Goal: Transaction & Acquisition: Purchase product/service

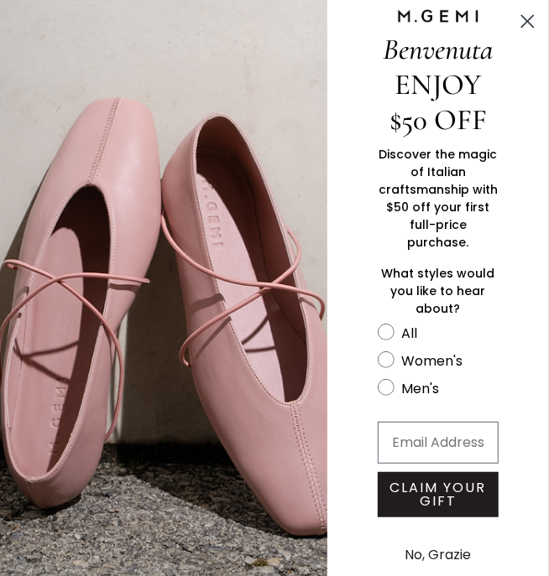
click at [481, 143] on div "Discover the magic of Italian craftsmanship with $50 off your first full-price …" at bounding box center [437, 230] width 221 height 185
click at [486, 159] on span "Discover the magic of Italian craftsmanship with $50 off your first full-price …" at bounding box center [437, 198] width 119 height 105
click at [210, 329] on img "FULLSCREEN Form" at bounding box center [163, 292] width 327 height 585
click at [320, 313] on img "FULLSCREEN Form" at bounding box center [163, 292] width 327 height 585
click at [398, 350] on label "Women's" at bounding box center [429, 364] width 105 height 28
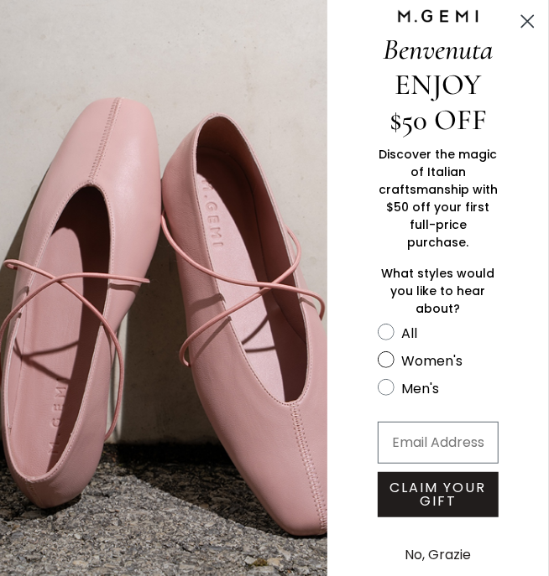
click at [377, 322] on input "Women's" at bounding box center [377, 321] width 1 height 1
radio input "true"
click at [252, 340] on img "FULLSCREEN Form" at bounding box center [163, 292] width 327 height 585
click at [436, 265] on span "What styles would you like to hear about?" at bounding box center [438, 291] width 113 height 52
click at [532, 21] on circle "Close dialog" at bounding box center [527, 22] width 28 height 28
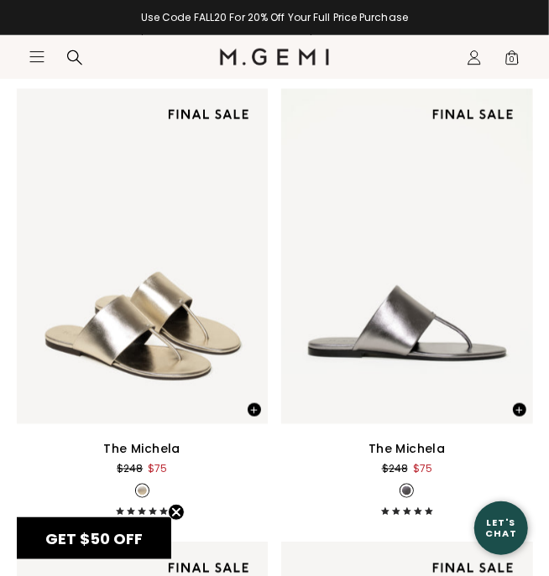
scroll to position [538, 0]
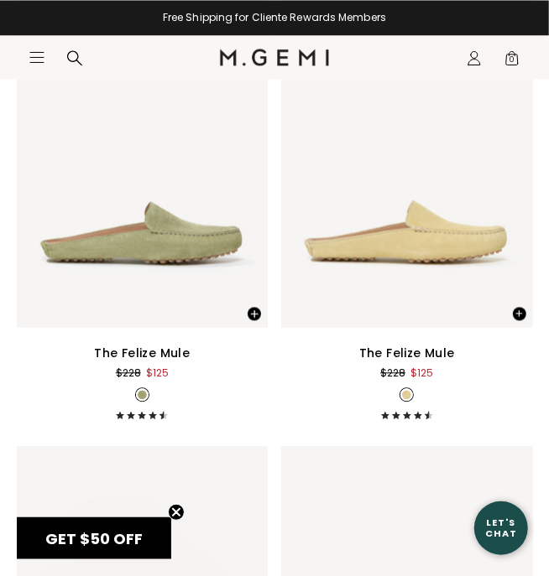
click at [467, 415] on div "The Felize Mule $228 $125 + 1" at bounding box center [407, 381] width 252 height 76
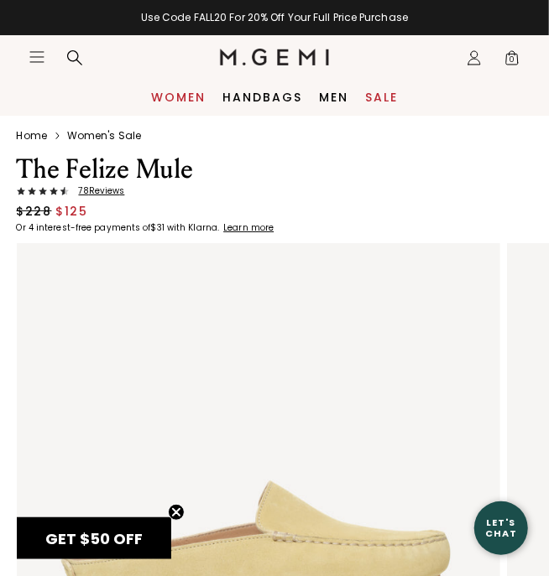
click at [192, 93] on link "Women" at bounding box center [178, 97] width 55 height 13
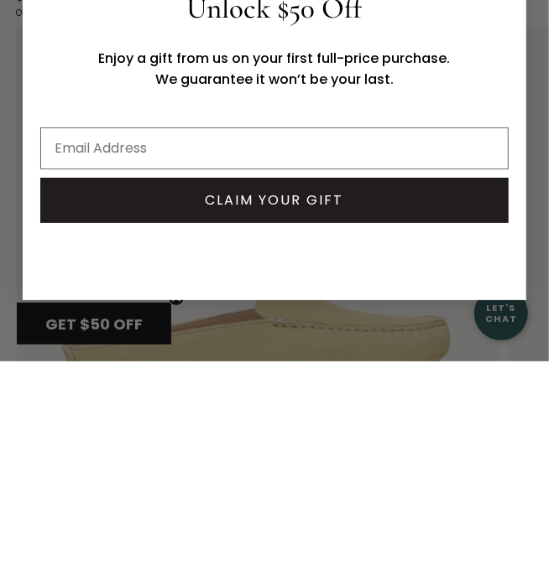
click at [528, 421] on div "Close dialog Still Looking? Unlock $50 Off Enjoy a gift from us on your first f…" at bounding box center [274, 288] width 537 height 486
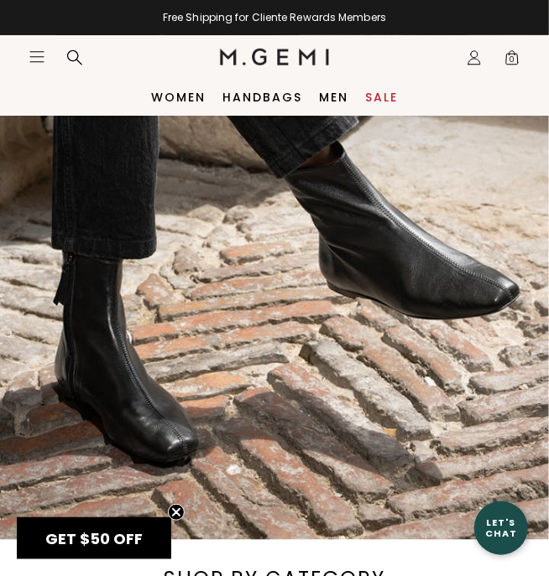
scroll to position [398, 0]
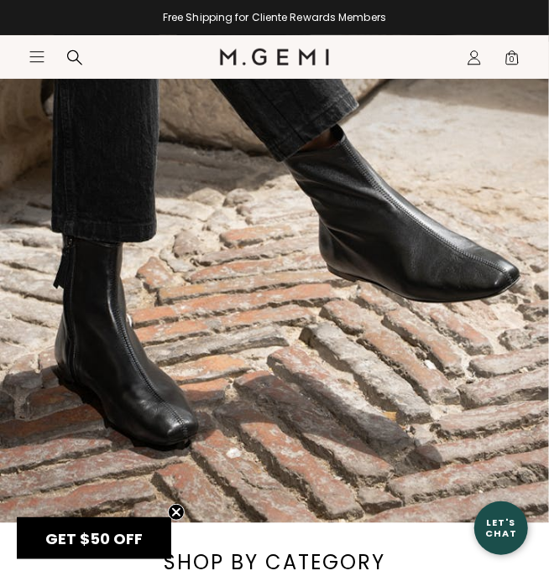
click at [404, 241] on div "Meet The Una Bootie SHOP THE UNA BOOTIE" at bounding box center [274, 120] width 549 height 805
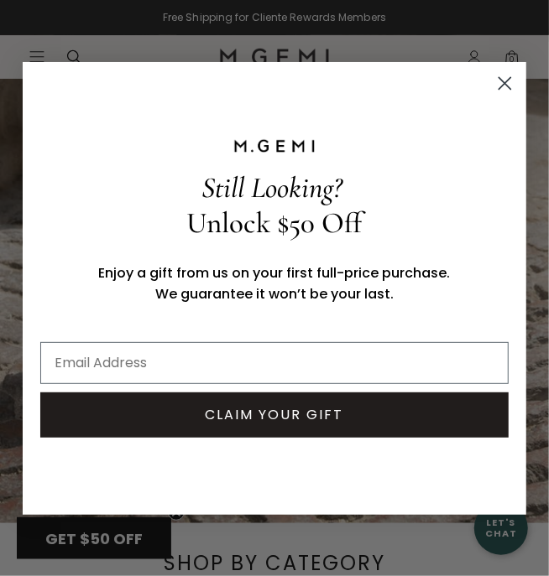
click at [329, 190] on span "Still Looking?" at bounding box center [272, 187] width 140 height 35
click at [497, 86] on circle "Close dialog" at bounding box center [505, 83] width 28 height 28
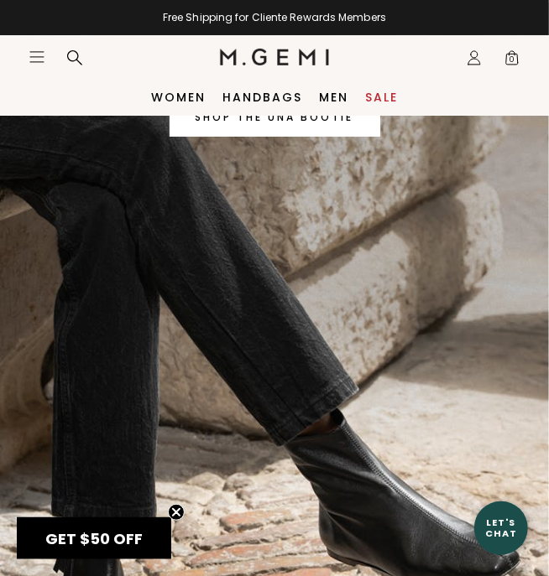
scroll to position [0, 0]
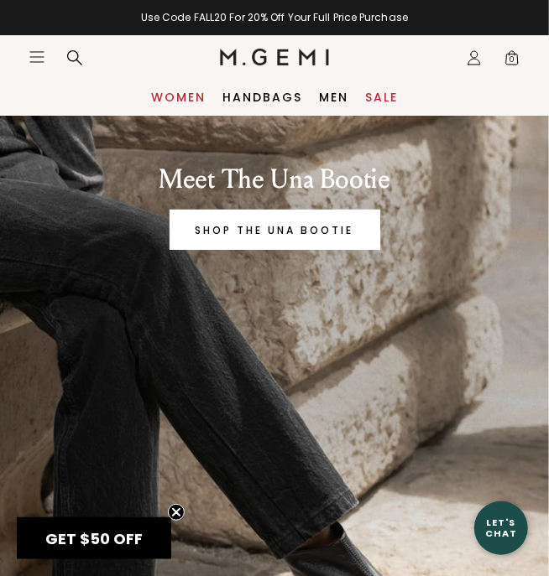
click at [179, 101] on link "Women" at bounding box center [178, 97] width 55 height 13
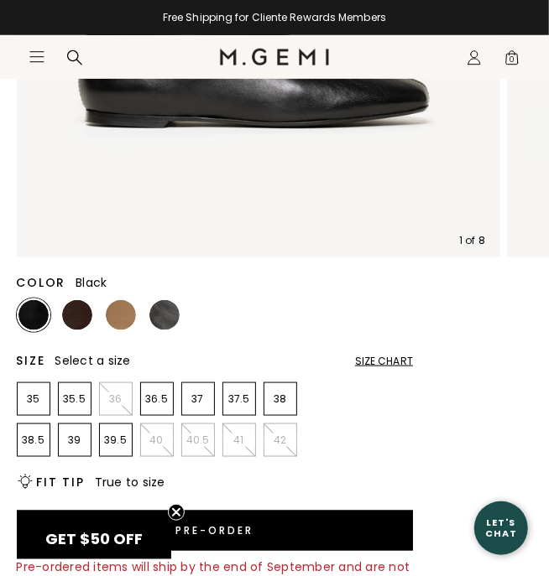
scroll to position [460, 0]
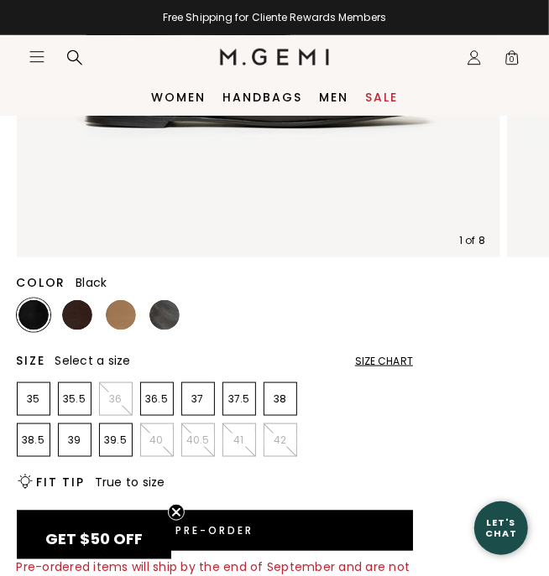
click at [74, 445] on p "39" at bounding box center [75, 440] width 32 height 13
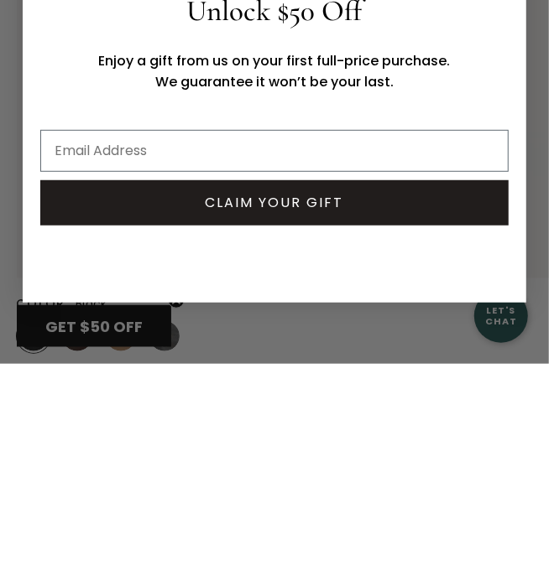
scroll to position [226, 0]
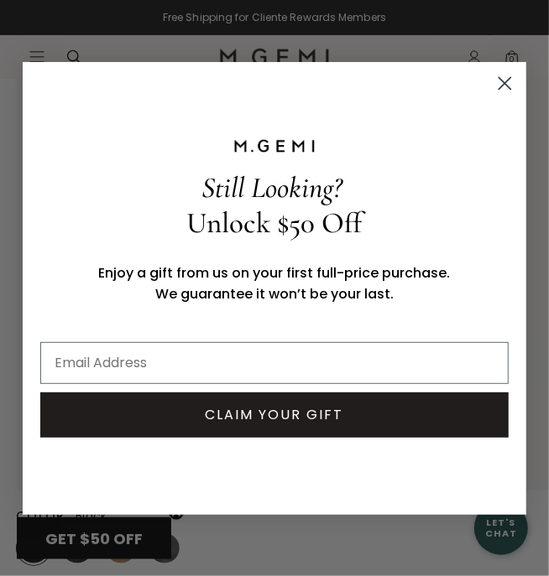
click at [510, 82] on circle "Close dialog" at bounding box center [505, 83] width 28 height 28
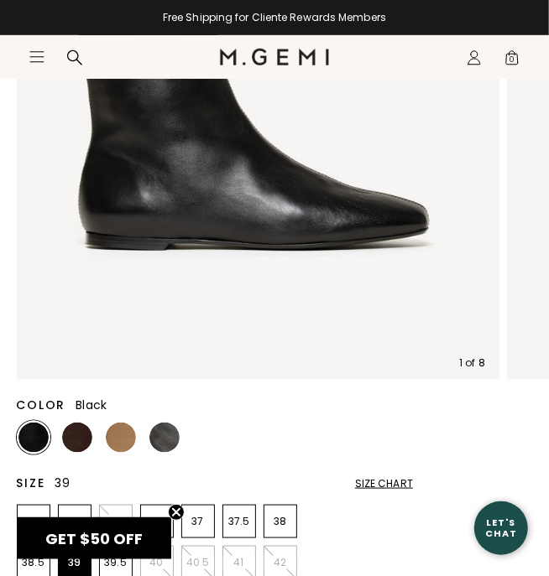
scroll to position [338, 0]
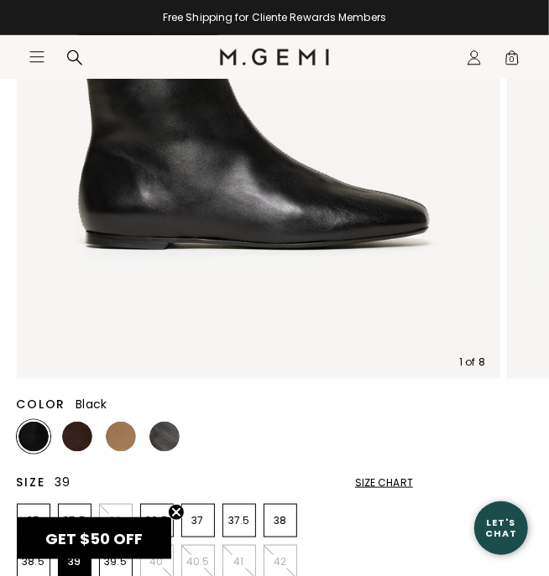
click at [127, 449] on img at bounding box center [121, 437] width 30 height 30
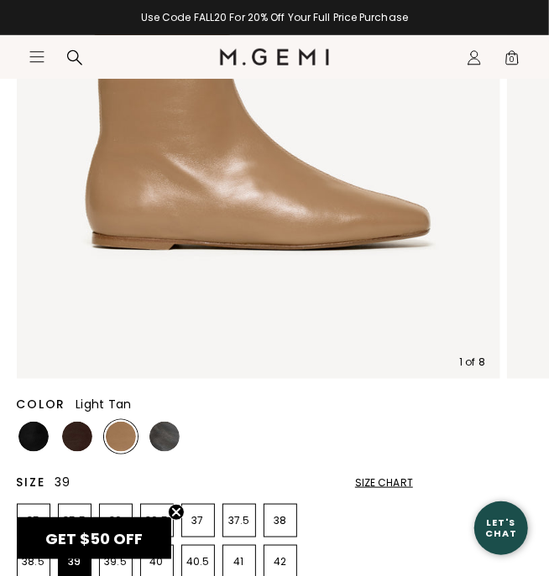
click at [86, 439] on img at bounding box center [77, 437] width 30 height 30
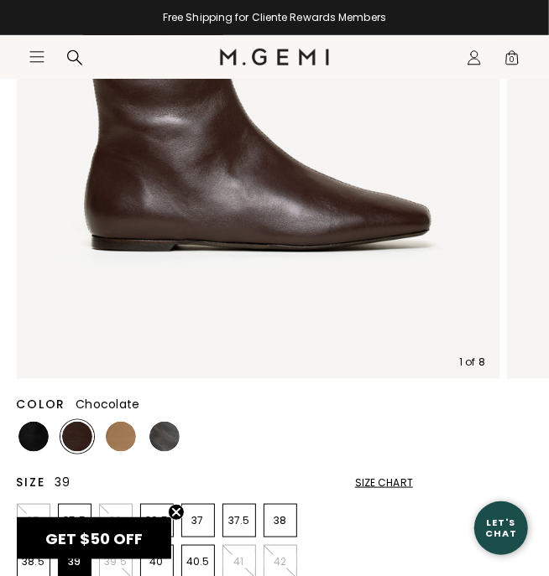
click at [173, 446] on img at bounding box center [164, 437] width 30 height 30
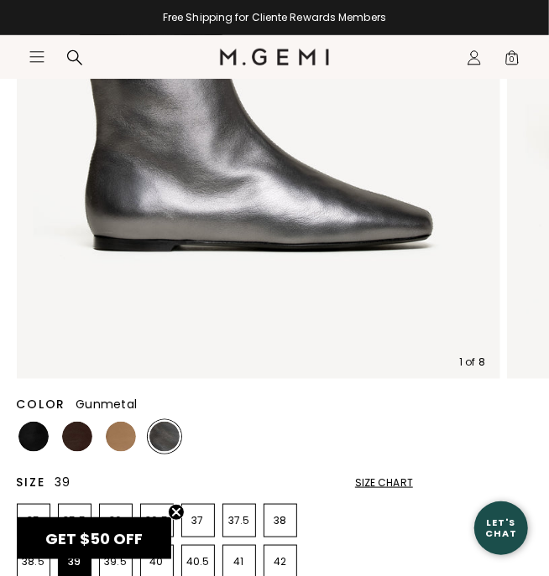
click at [84, 424] on img at bounding box center [77, 437] width 30 height 30
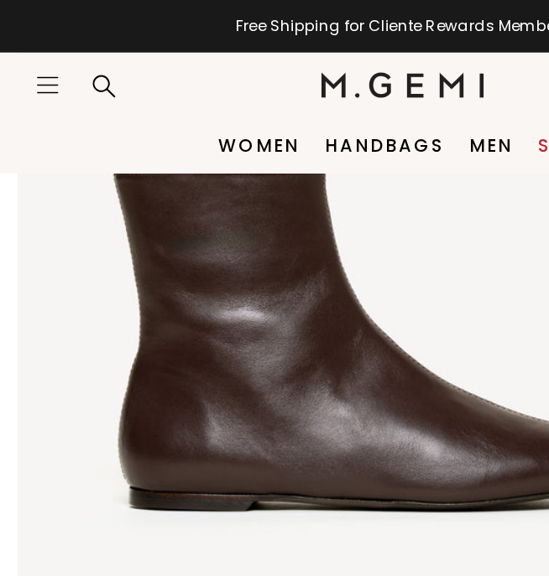
scroll to position [247, 0]
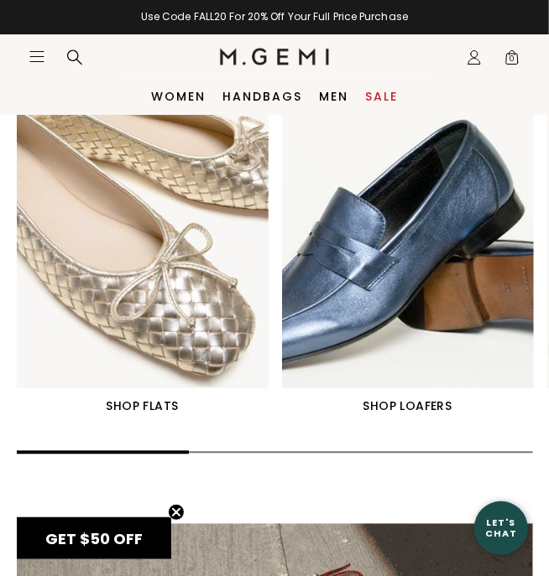
scroll to position [944, 0]
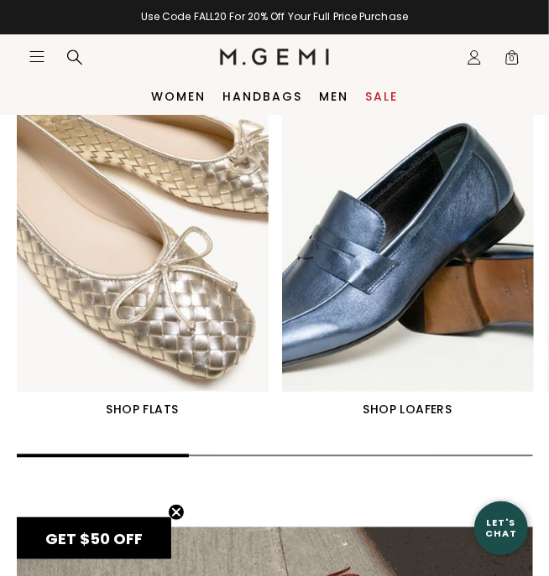
click at [424, 238] on img "2 / 6" at bounding box center [408, 235] width 252 height 315
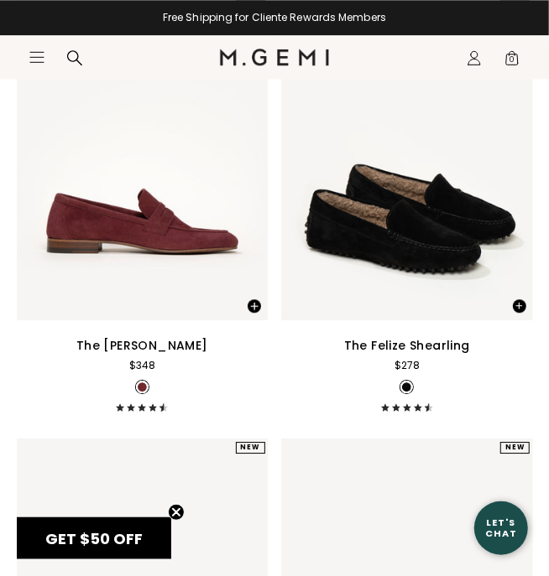
scroll to position [7080, 0]
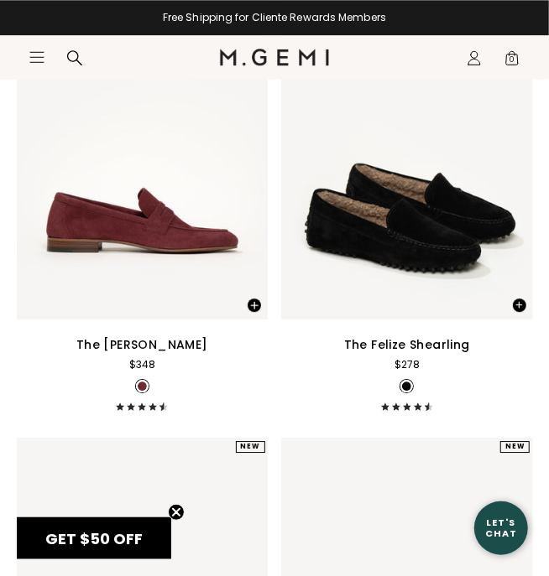
click at [453, 231] on img at bounding box center [407, 151] width 252 height 335
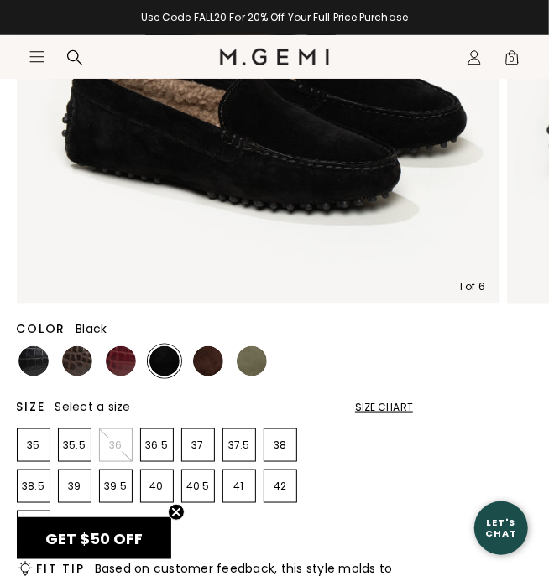
scroll to position [427, 0]
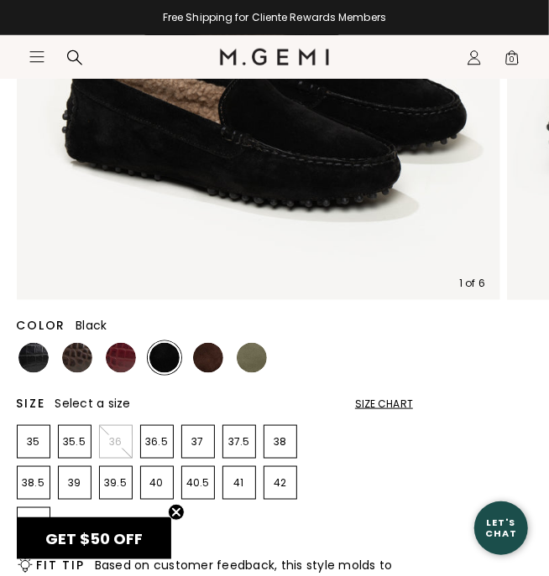
click at [75, 480] on p "39" at bounding box center [75, 482] width 32 height 13
click at [124, 370] on img at bounding box center [121, 358] width 30 height 30
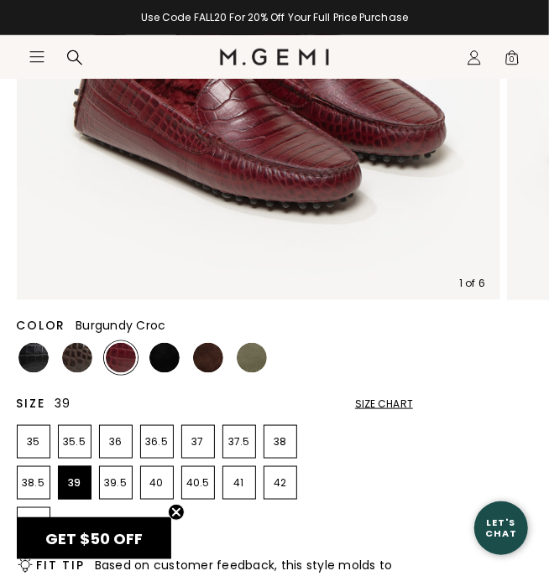
click at [69, 364] on img at bounding box center [77, 358] width 30 height 30
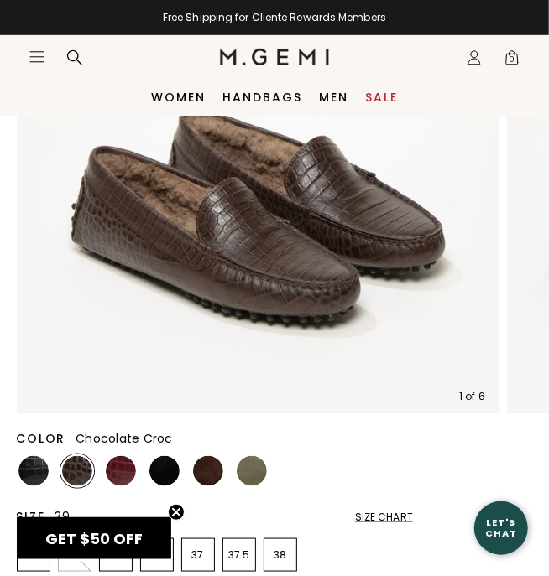
scroll to position [313, 0]
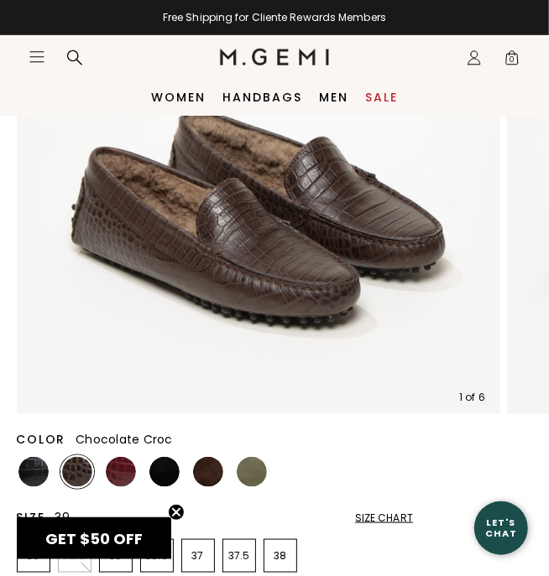
click at [206, 466] on img at bounding box center [208, 472] width 30 height 30
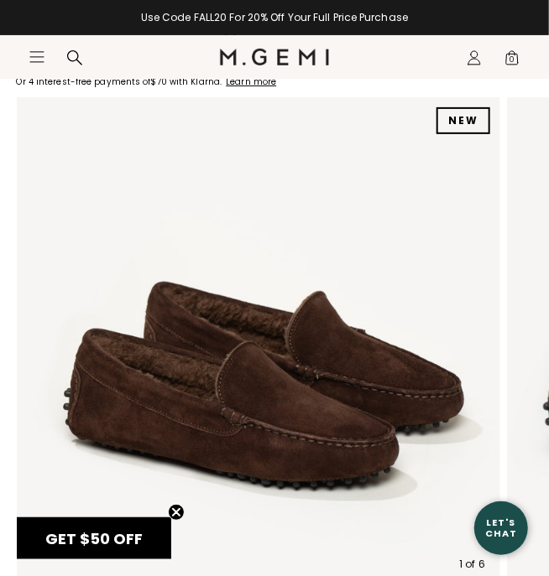
scroll to position [149, 0]
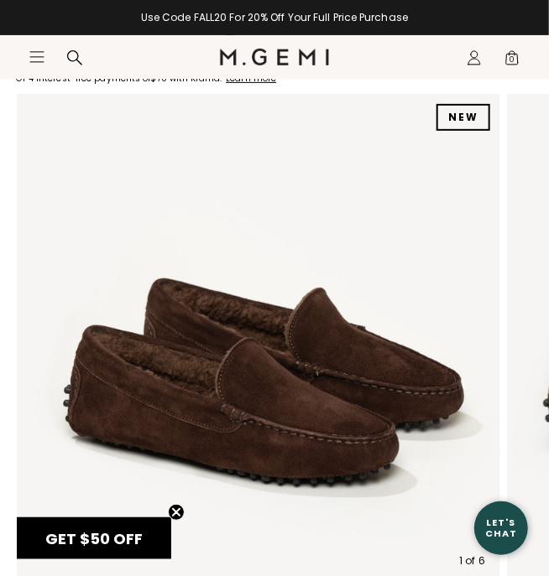
click at [156, 325] on img at bounding box center [258, 336] width 484 height 484
click at [35, 404] on img at bounding box center [258, 336] width 484 height 484
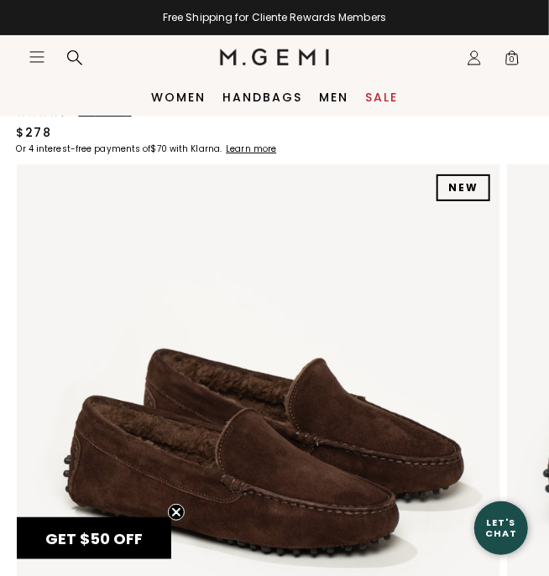
scroll to position [78, 0]
